Goal: Task Accomplishment & Management: Use online tool/utility

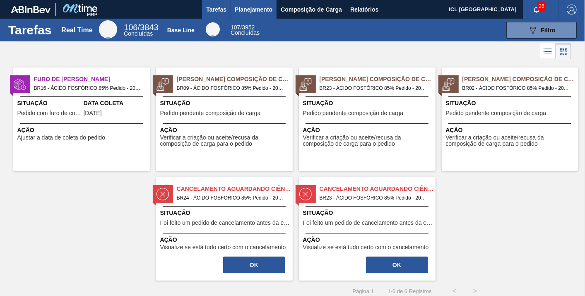
click at [262, 7] on span "Planejamento" at bounding box center [254, 10] width 38 height 10
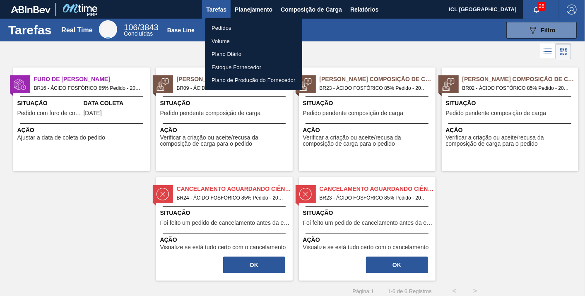
click at [227, 27] on li "Pedidos" at bounding box center [253, 28] width 97 height 13
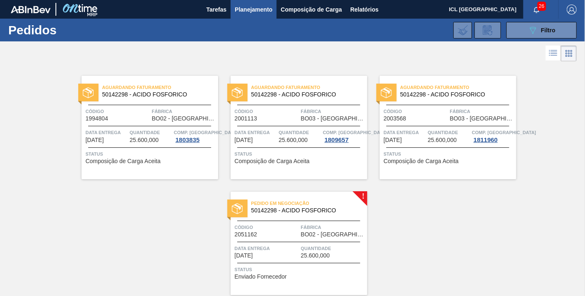
click at [312, 210] on span "50142298 - ACIDO FOSFORICO" at bounding box center [305, 210] width 109 height 6
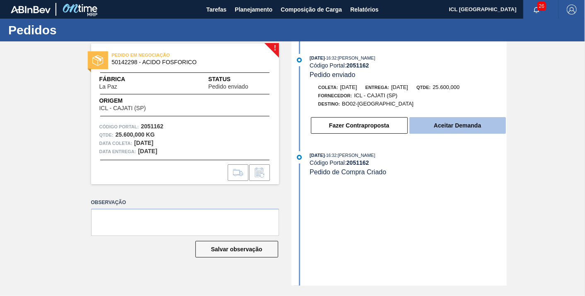
click at [453, 127] on button "Aceitar Demanda" at bounding box center [458, 125] width 96 height 17
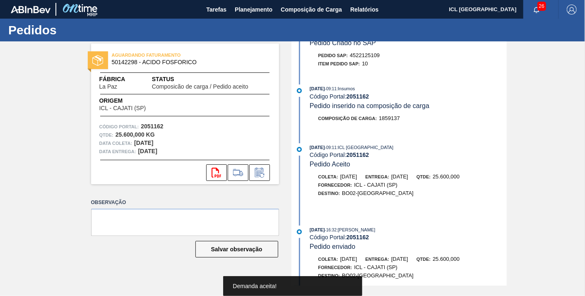
scroll to position [158, 0]
